Goal: Task Accomplishment & Management: Manage account settings

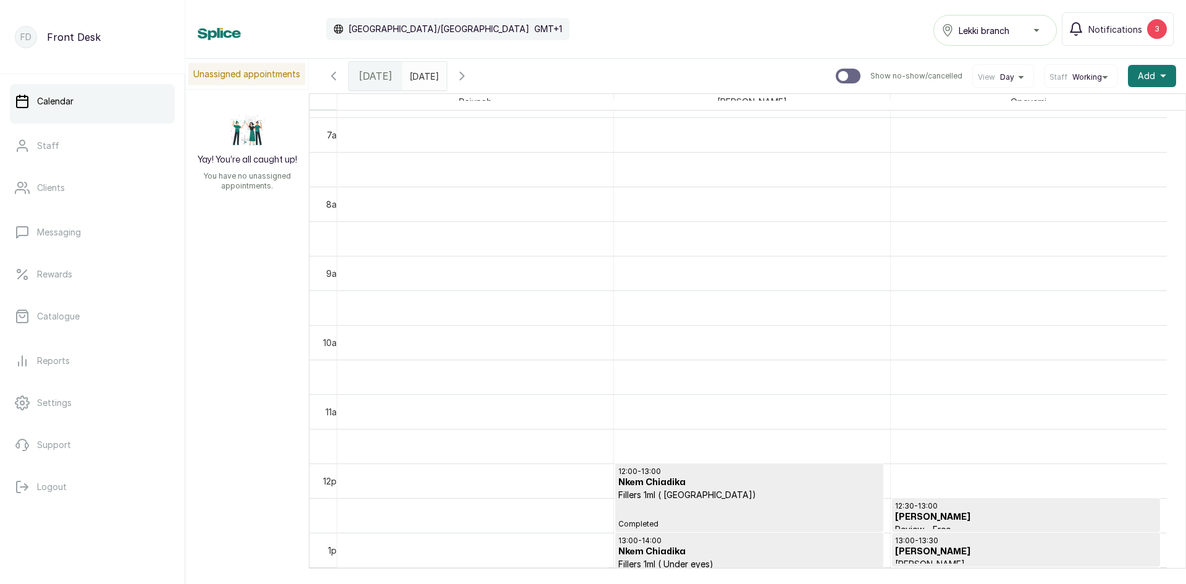
type input "dd/MM/yyyy"
click at [423, 72] on input "dd/MM/yyyy" at bounding box center [413, 72] width 20 height 21
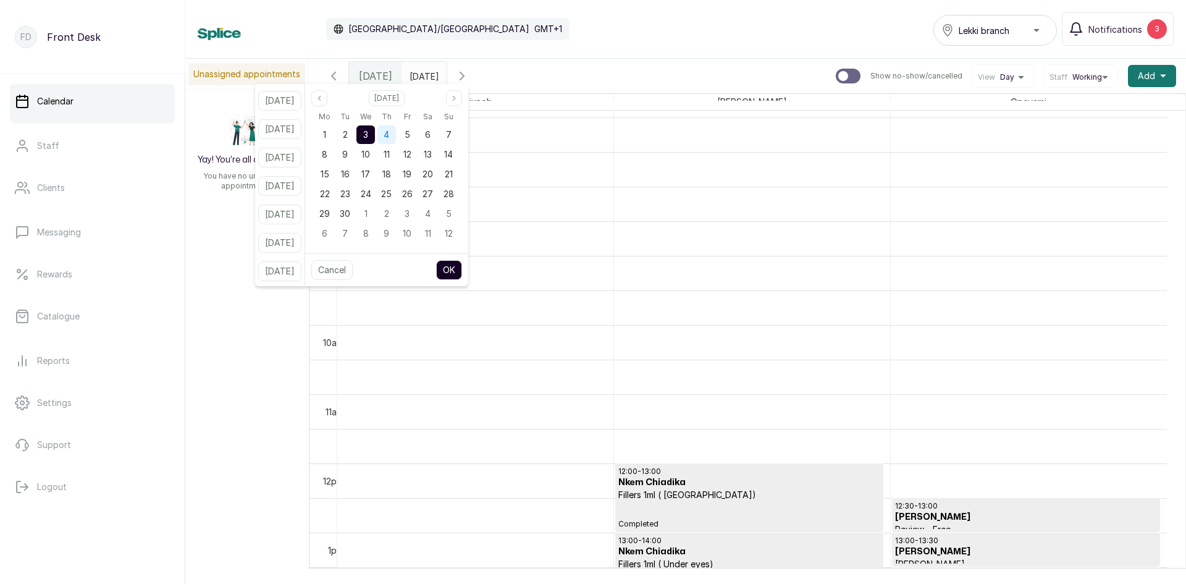
click at [396, 138] on div "4" at bounding box center [387, 134] width 19 height 19
click at [462, 267] on button "OK" at bounding box center [449, 270] width 26 height 20
type input "[DATE]"
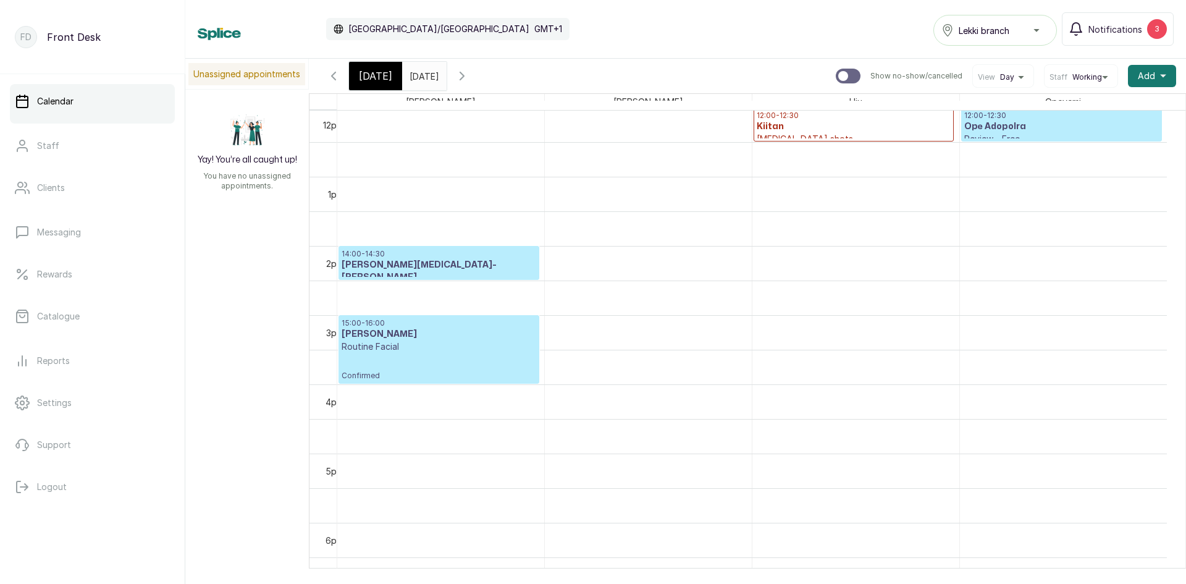
scroll to position [910, 0]
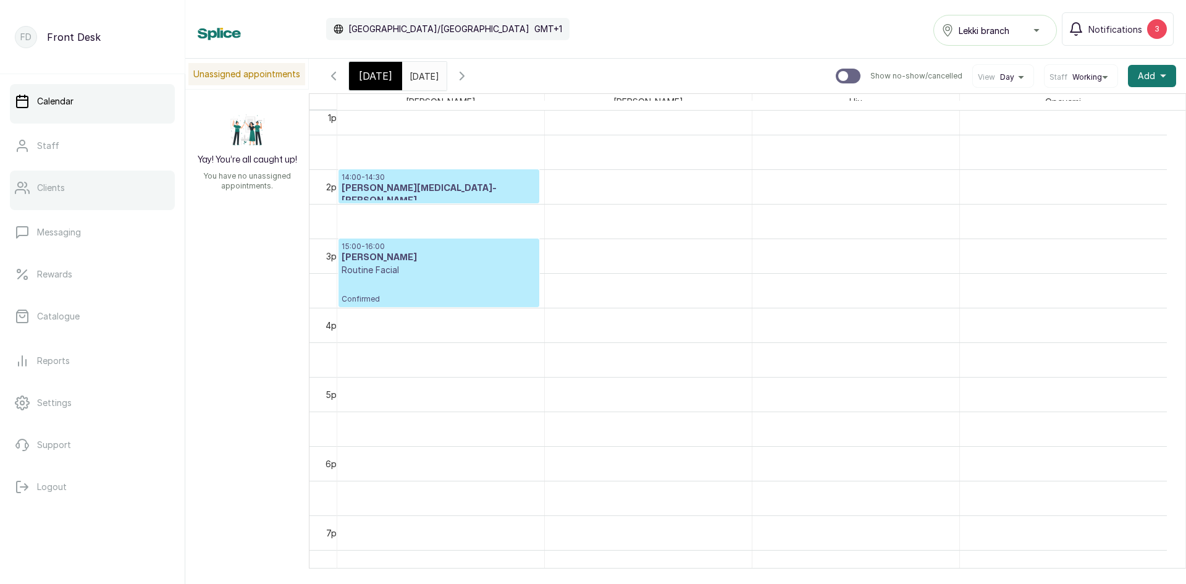
click at [70, 196] on link "Clients" at bounding box center [92, 188] width 165 height 35
